Goal: Information Seeking & Learning: Learn about a topic

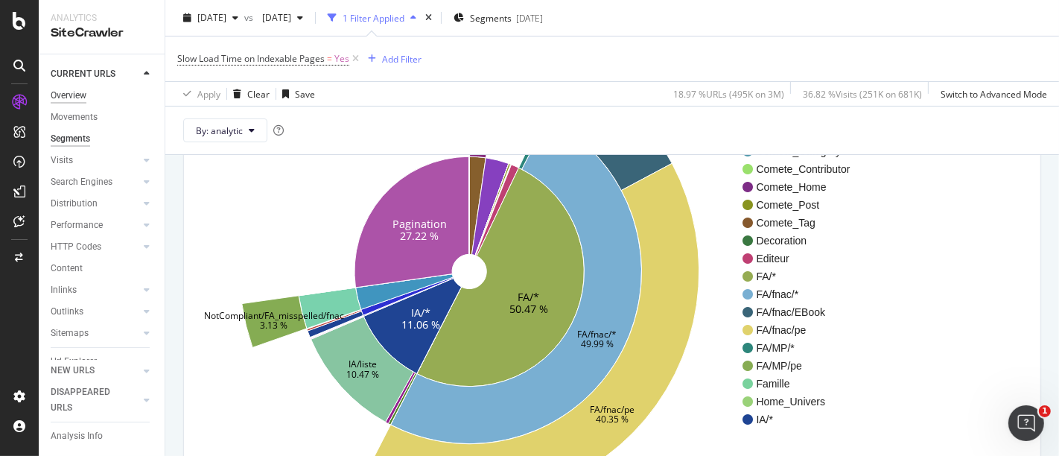
click at [69, 97] on div "Overview" at bounding box center [69, 96] width 36 height 16
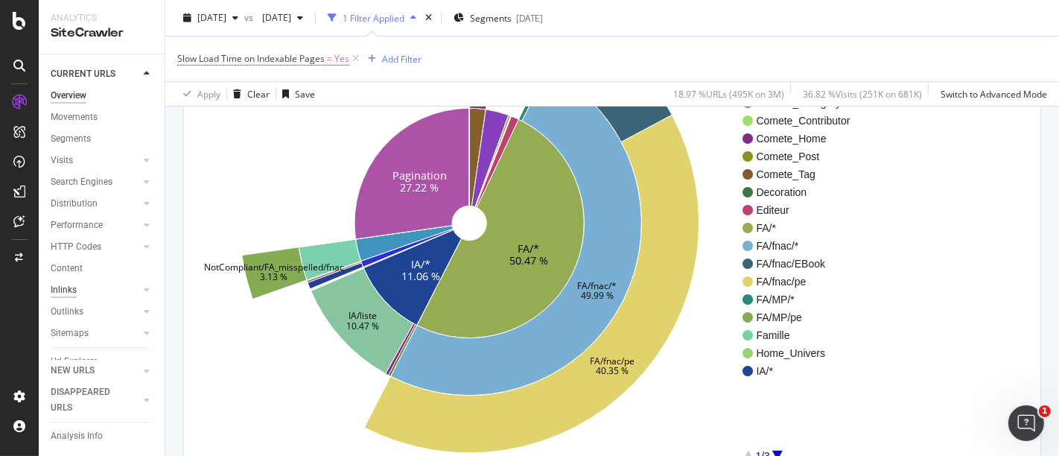
scroll to position [182, 0]
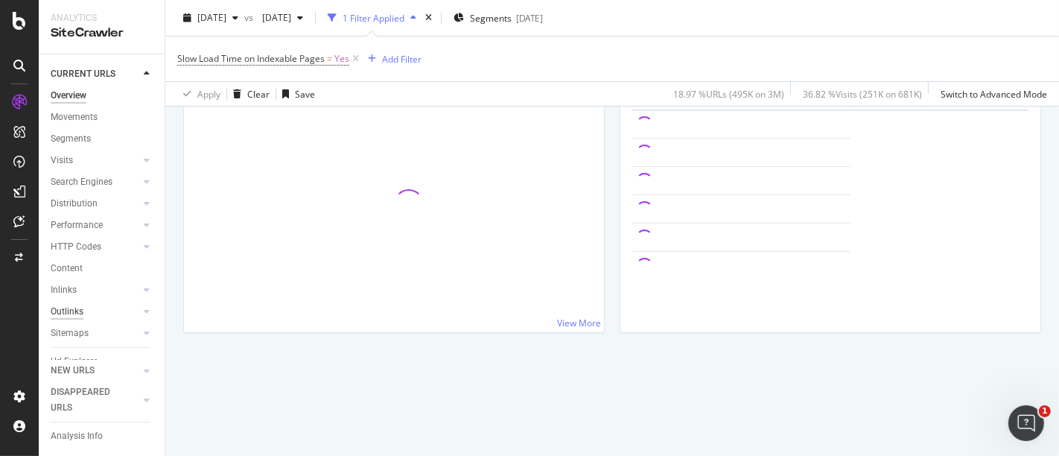
click at [60, 308] on div "Outlinks" at bounding box center [67, 312] width 33 height 16
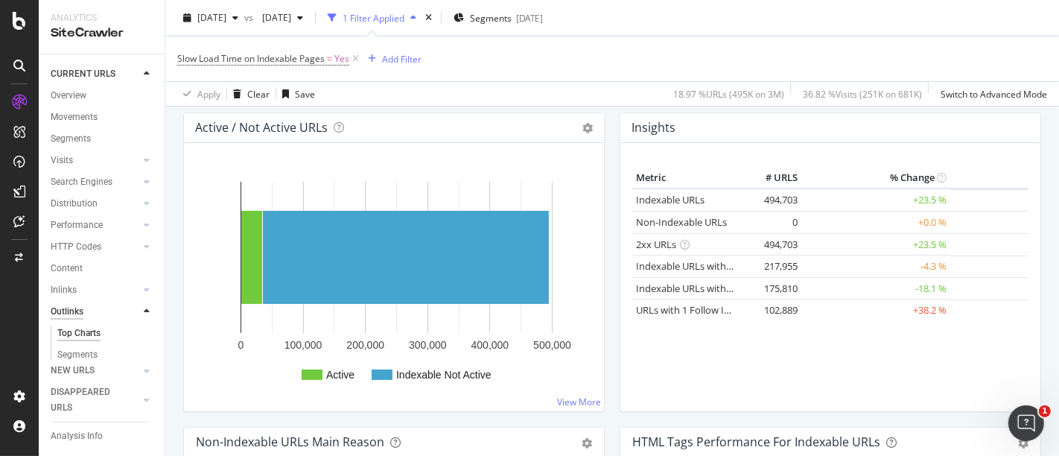
scroll to position [182, 0]
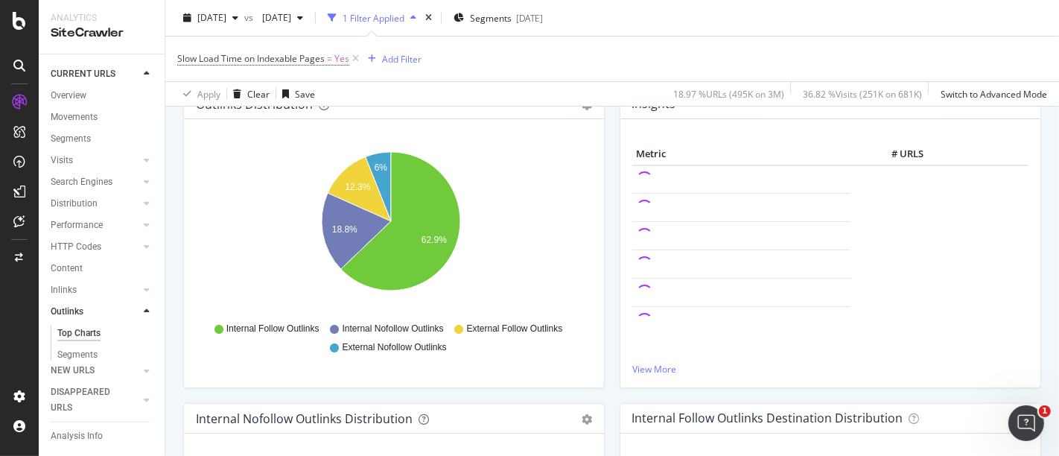
click at [17, 64] on icon at bounding box center [19, 66] width 12 height 12
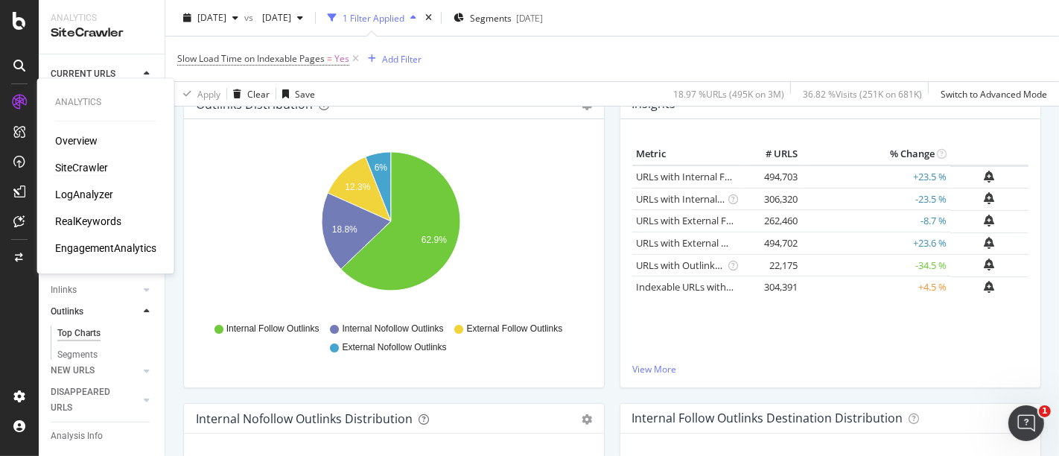
click at [19, 105] on icon at bounding box center [19, 102] width 15 height 15
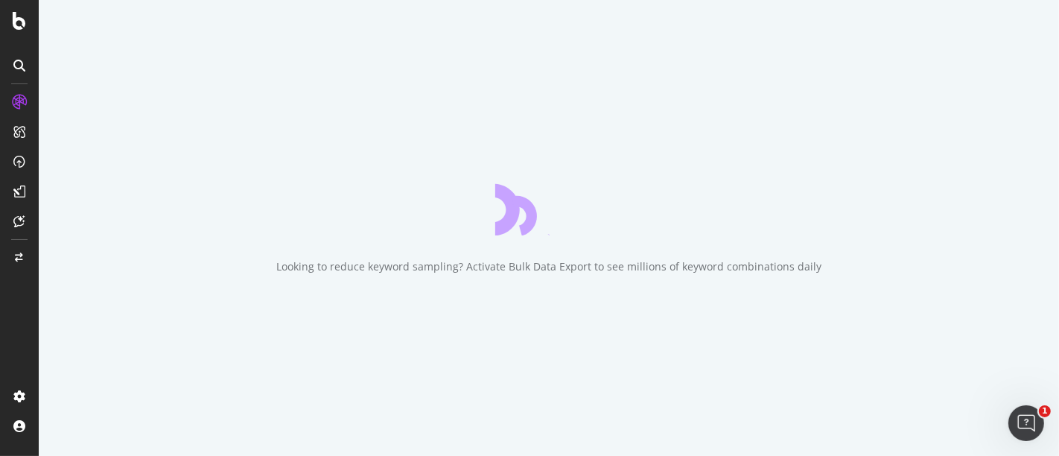
click at [19, 101] on icon at bounding box center [19, 102] width 15 height 15
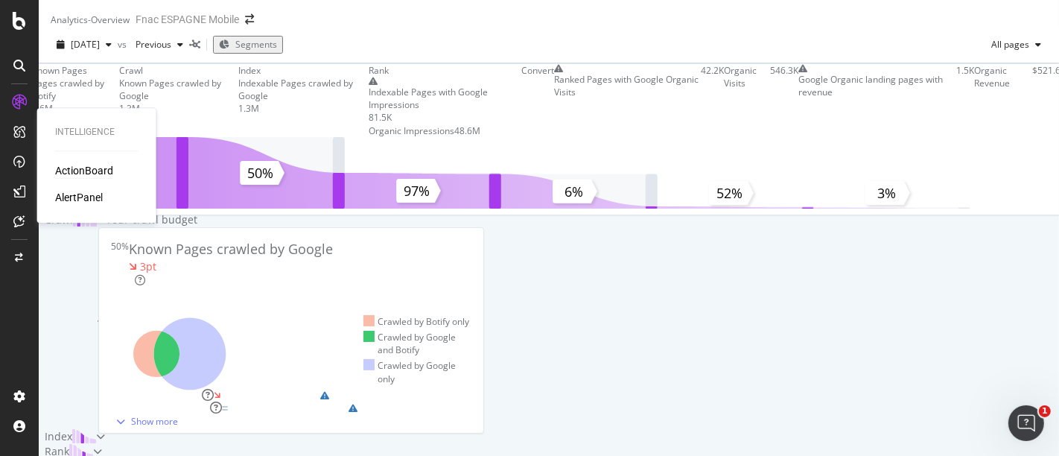
click at [88, 167] on div "ActionBoard" at bounding box center [84, 170] width 58 height 15
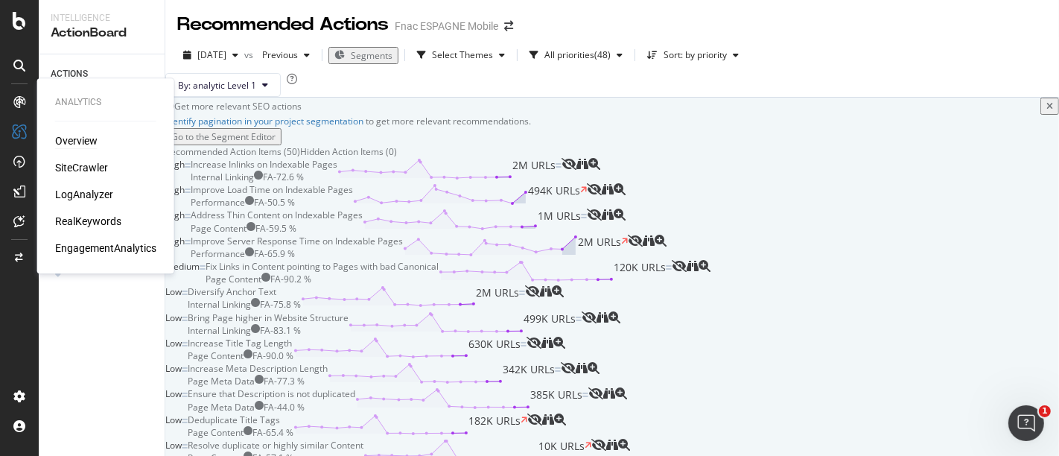
click at [66, 142] on div "Overview" at bounding box center [76, 140] width 42 height 15
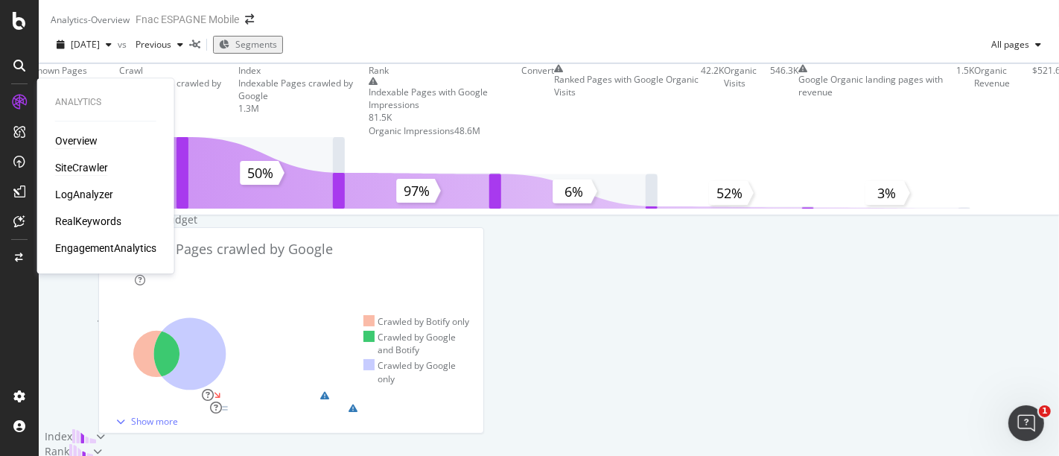
click at [89, 171] on div "SiteCrawler" at bounding box center [81, 167] width 53 height 15
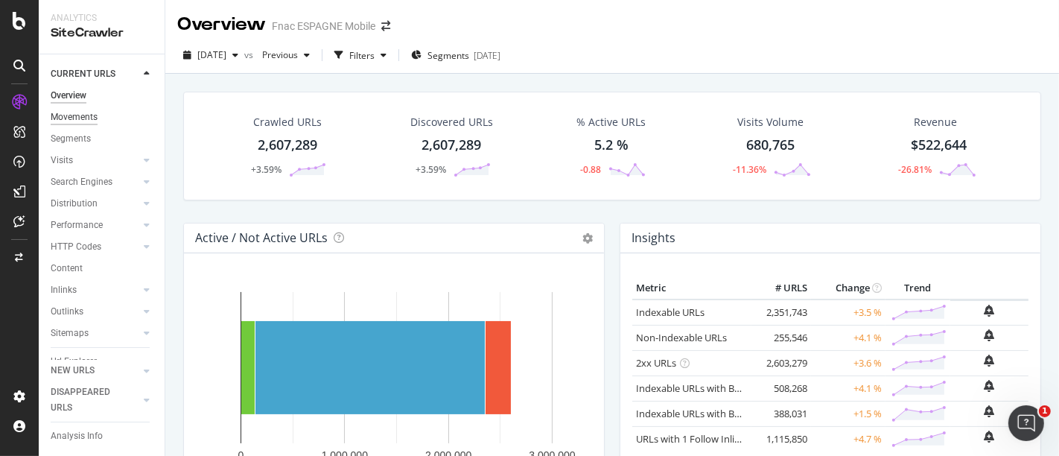
click at [78, 124] on div "Movements" at bounding box center [74, 117] width 47 height 16
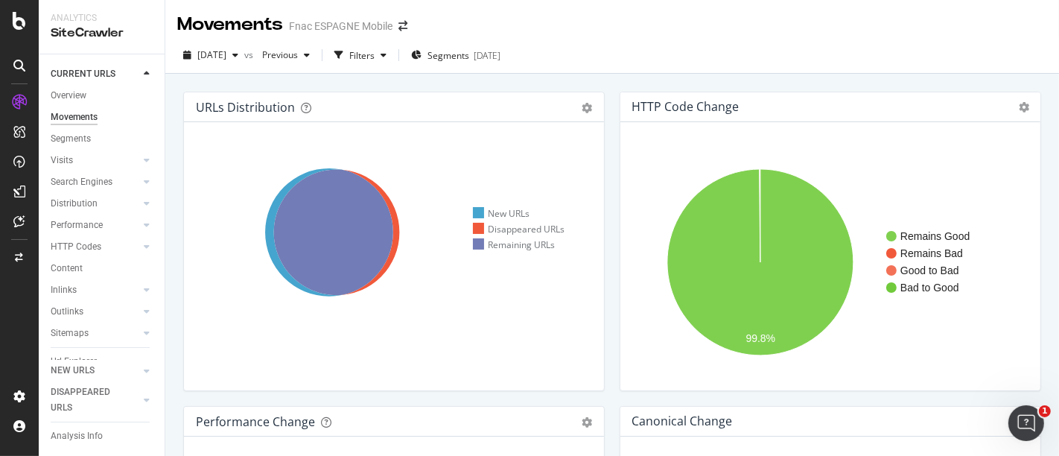
scroll to position [13, 0]
click at [67, 130] on div "Segments" at bounding box center [71, 126] width 40 height 16
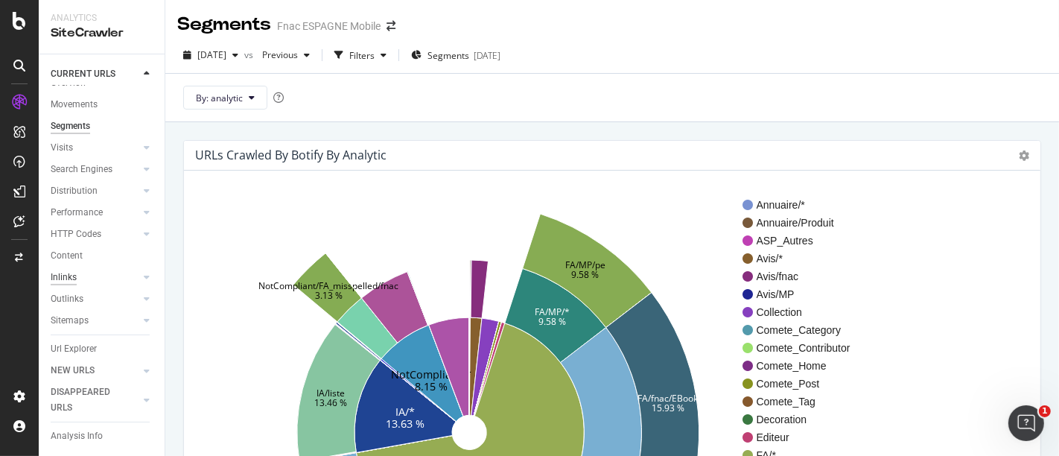
click at [74, 276] on div "Inlinks" at bounding box center [64, 278] width 26 height 16
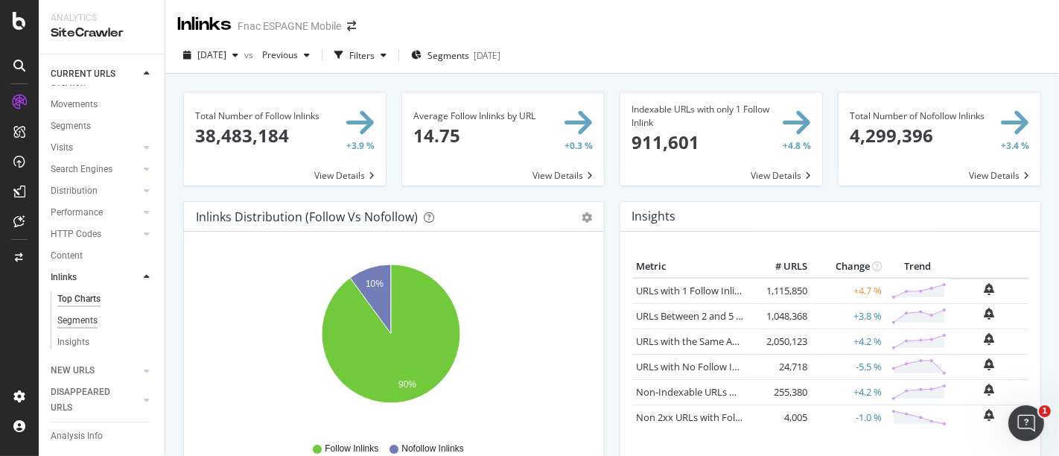
click at [86, 318] on div "Segments" at bounding box center [77, 321] width 40 height 16
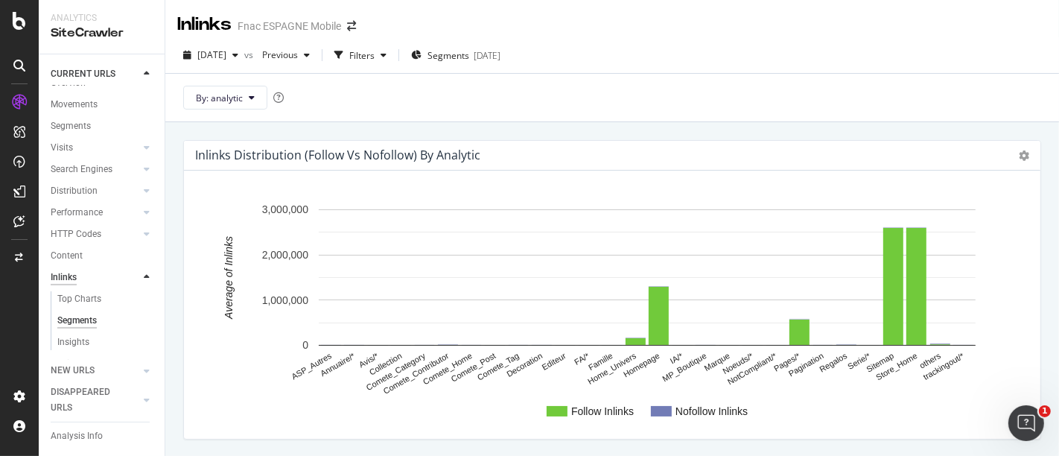
click at [72, 278] on div "Inlinks" at bounding box center [64, 278] width 26 height 16
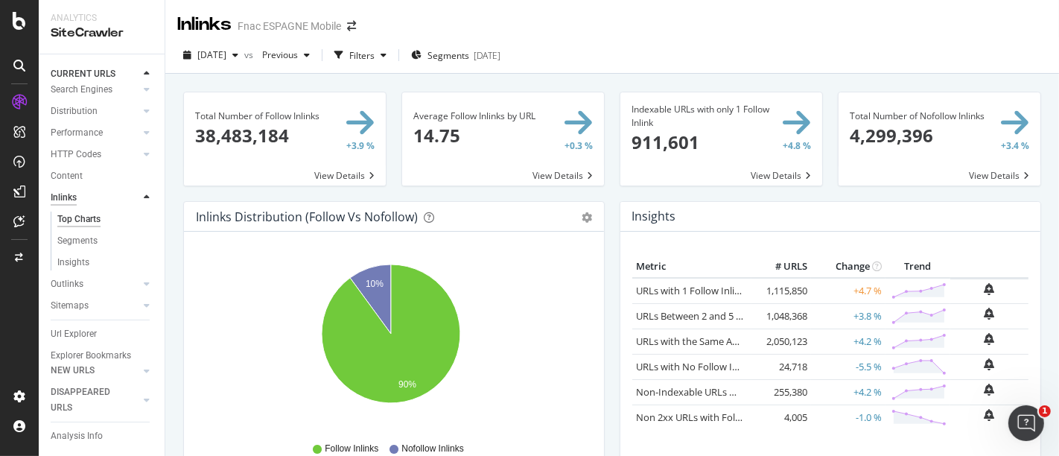
scroll to position [92, 0]
click at [72, 278] on div "Outlinks" at bounding box center [67, 284] width 33 height 16
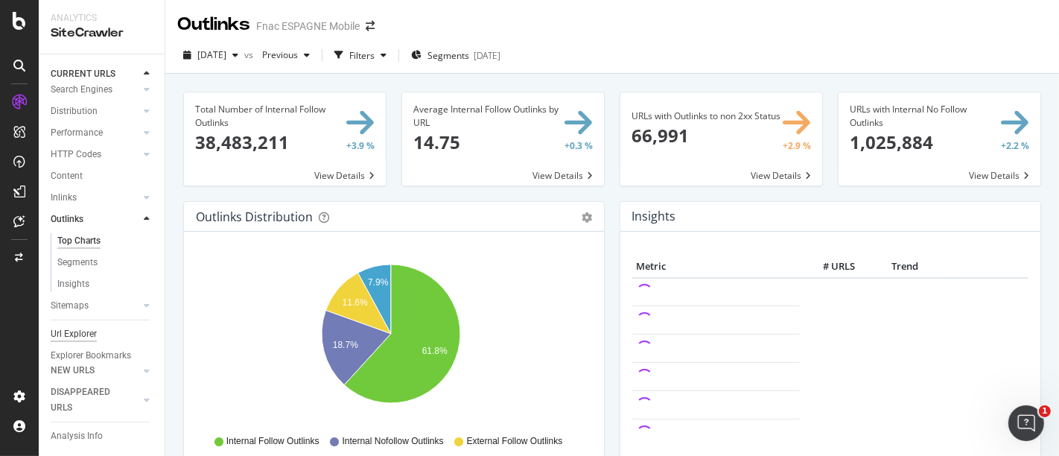
click at [88, 328] on div "Url Explorer" at bounding box center [74, 334] width 46 height 16
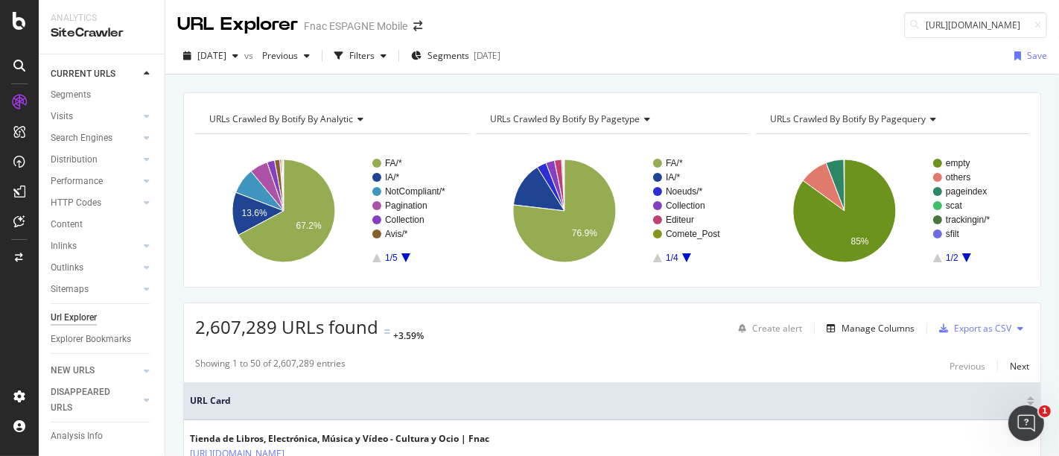
scroll to position [0, 14]
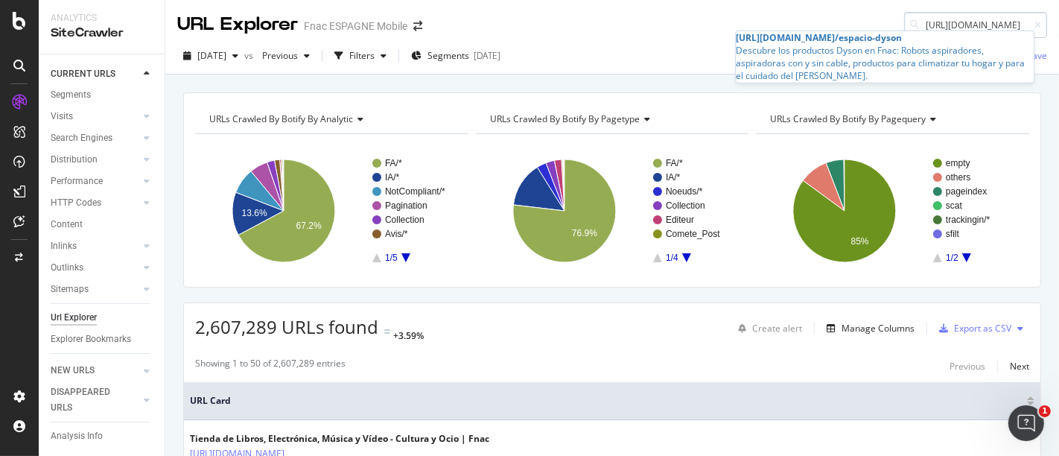
type input "[URL][DOMAIN_NAME]"
click at [941, 22] on input "[URL][DOMAIN_NAME]" at bounding box center [975, 25] width 143 height 26
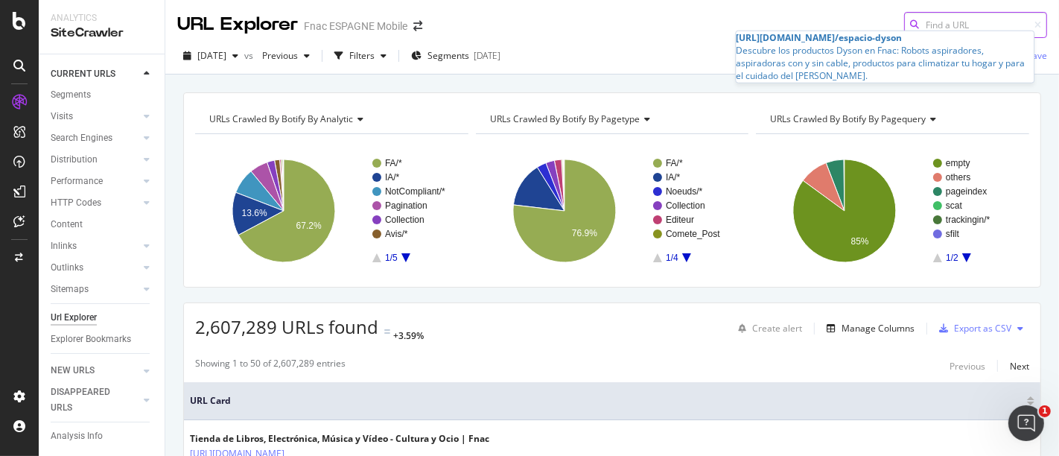
paste input "[URL][DOMAIN_NAME]"
type input "[URL][DOMAIN_NAME]"
click at [999, 20] on input "[URL][DOMAIN_NAME]" at bounding box center [975, 25] width 143 height 26
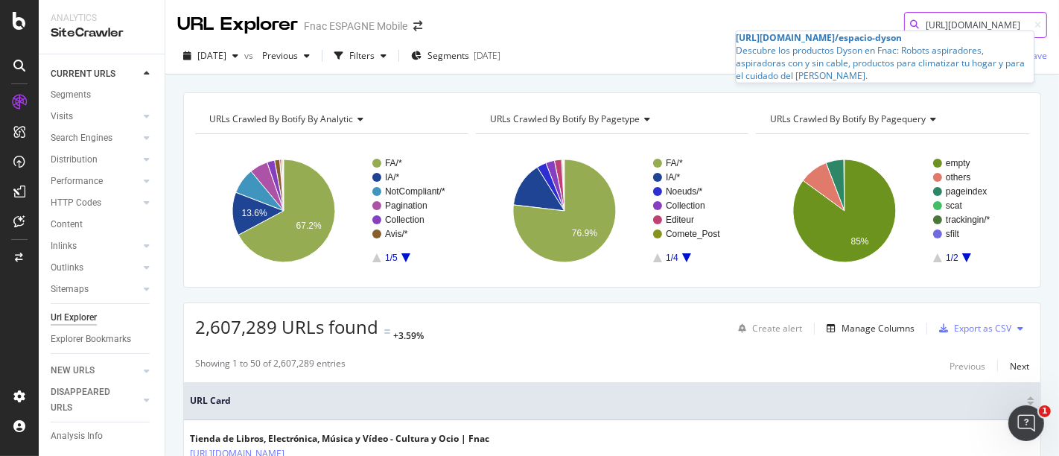
click at [999, 20] on input "[URL][DOMAIN_NAME]" at bounding box center [975, 25] width 143 height 26
click at [979, 50] on div "Descubre los productos Dyson en Fnac: Robots aspiradores, aspiradoras con y sin…" at bounding box center [885, 63] width 298 height 38
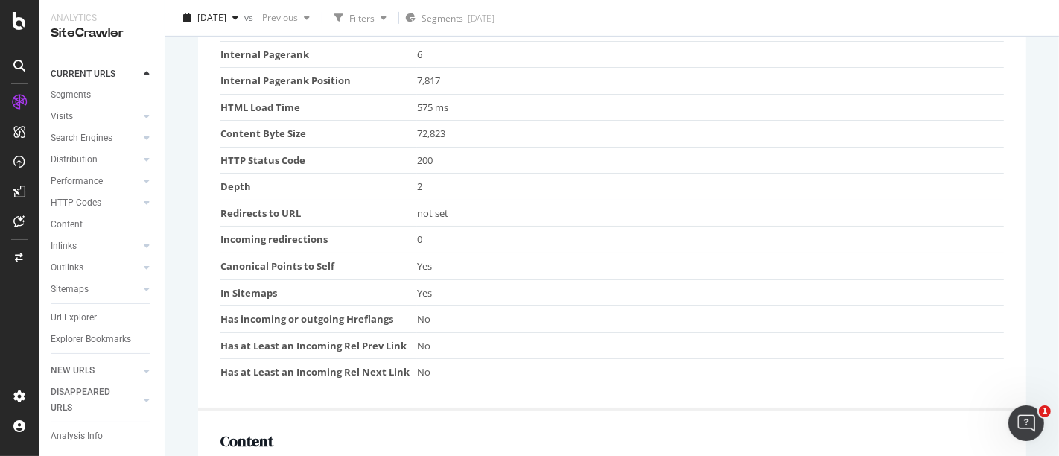
scroll to position [415, 0]
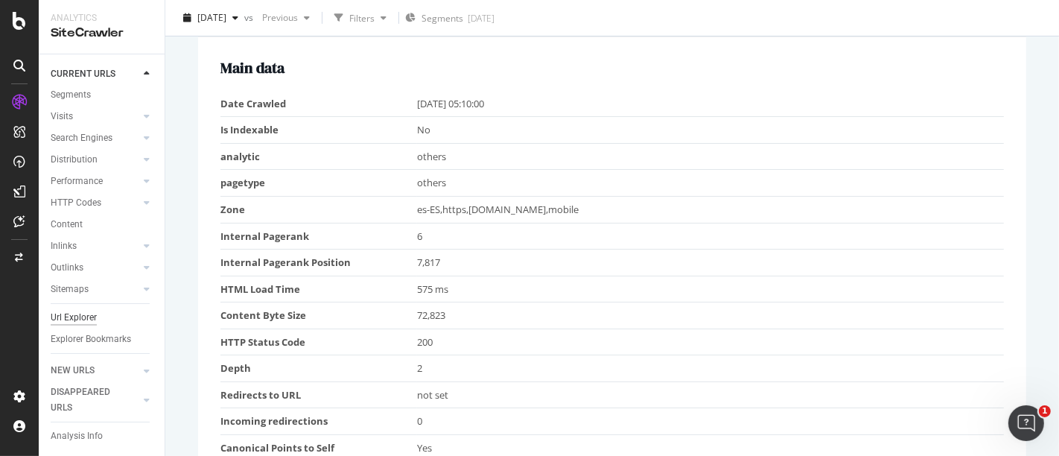
click at [72, 310] on div "Url Explorer" at bounding box center [74, 318] width 46 height 16
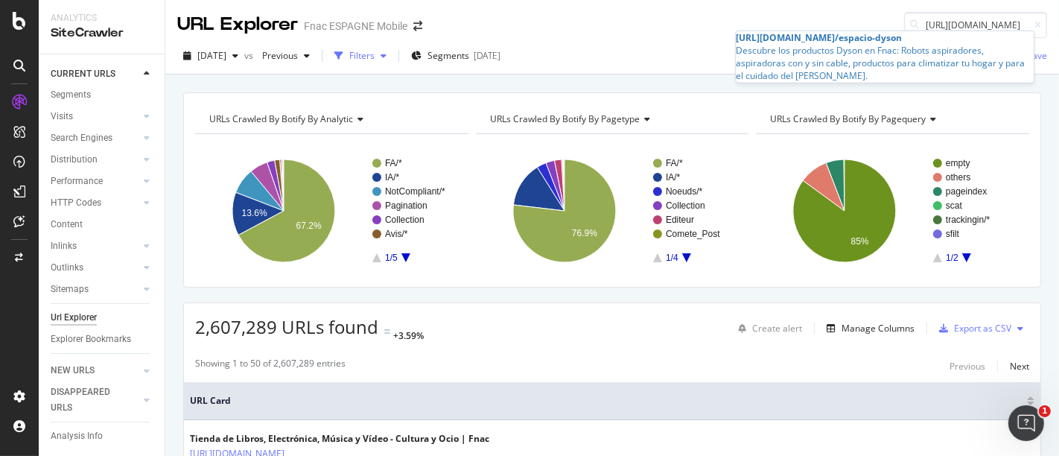
type input "[URL][DOMAIN_NAME]"
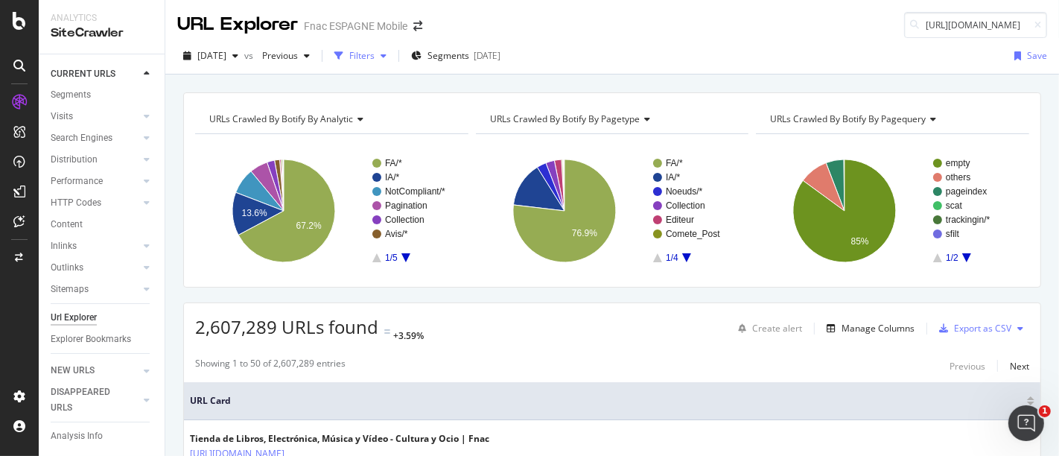
click at [392, 50] on div "Filters" at bounding box center [360, 56] width 64 height 22
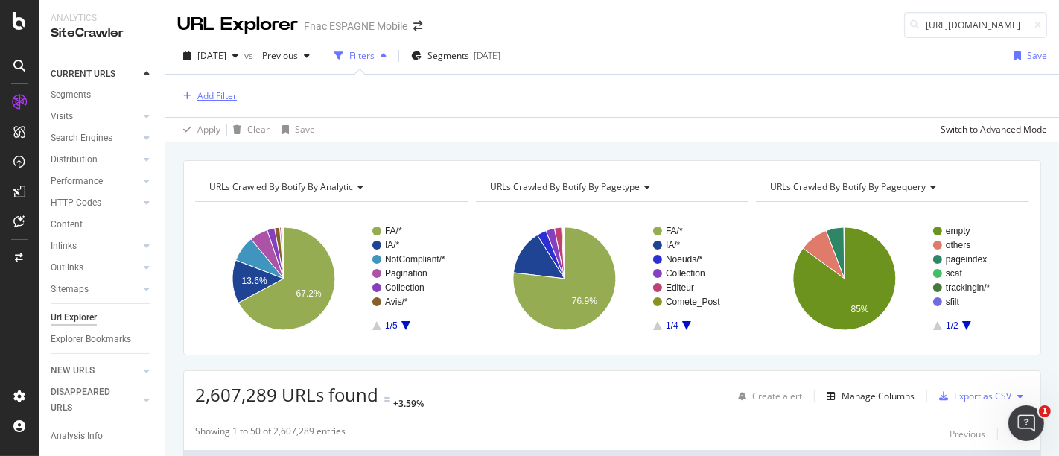
click at [202, 89] on div "Add Filter" at bounding box center [216, 95] width 39 height 13
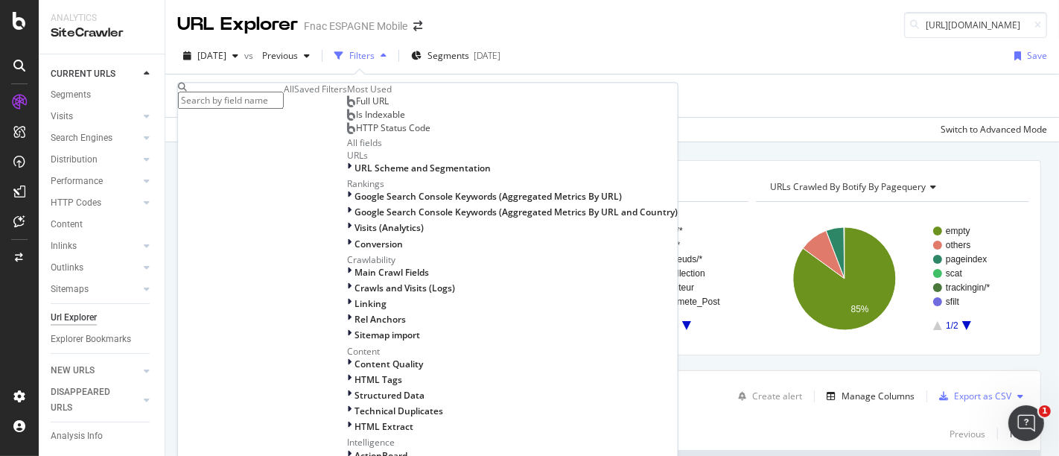
click at [356, 108] on span "Full URL" at bounding box center [372, 101] width 33 height 13
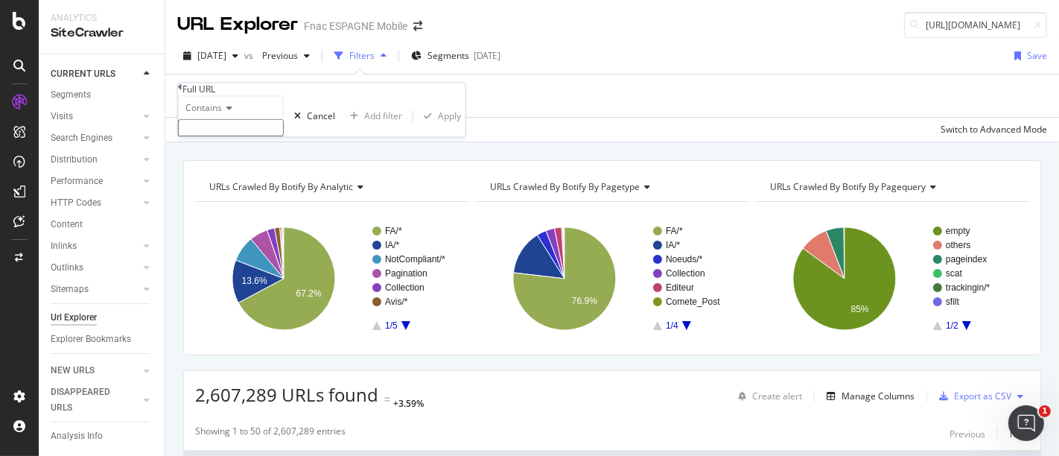
click at [240, 137] on input "text" at bounding box center [231, 128] width 106 height 17
paste input "[URL][DOMAIN_NAME]"
type input "[URL][DOMAIN_NAME]"
click at [413, 127] on button "Apply" at bounding box center [439, 120] width 52 height 14
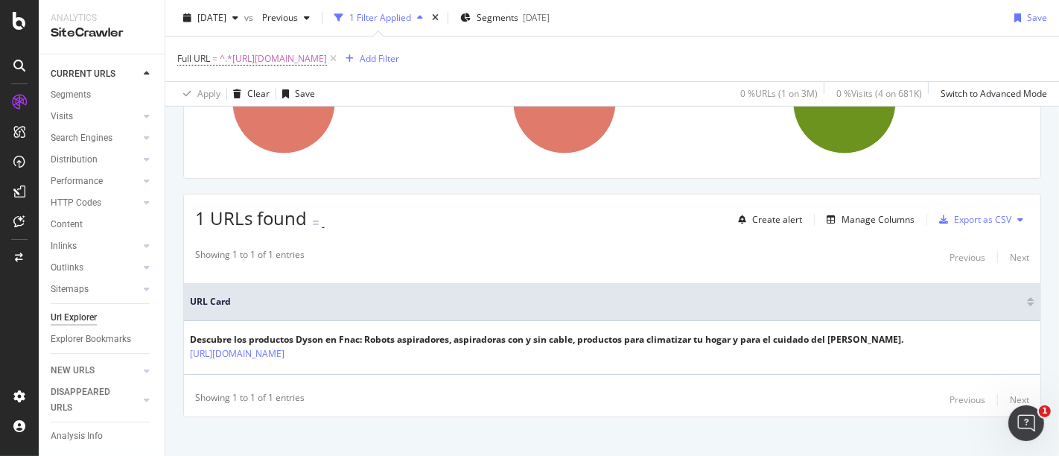
scroll to position [190, 0]
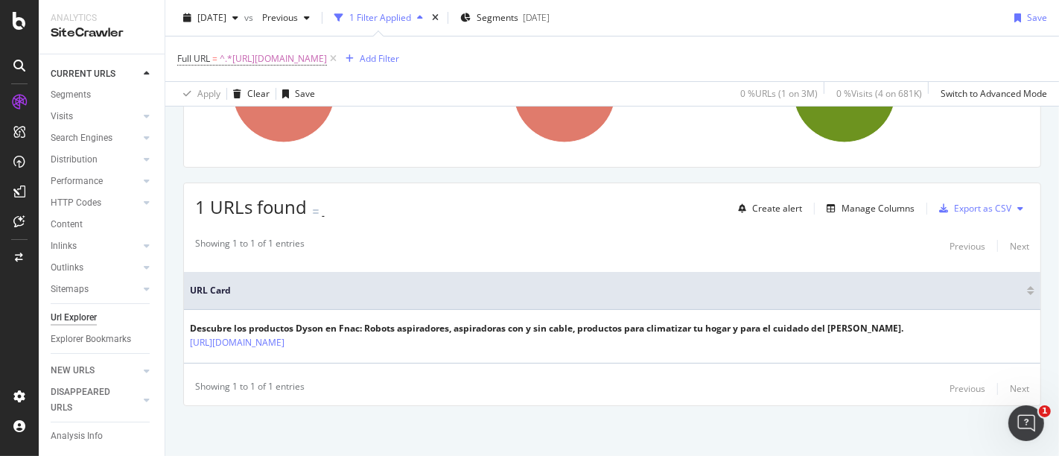
click at [22, 68] on icon at bounding box center [19, 66] width 12 height 12
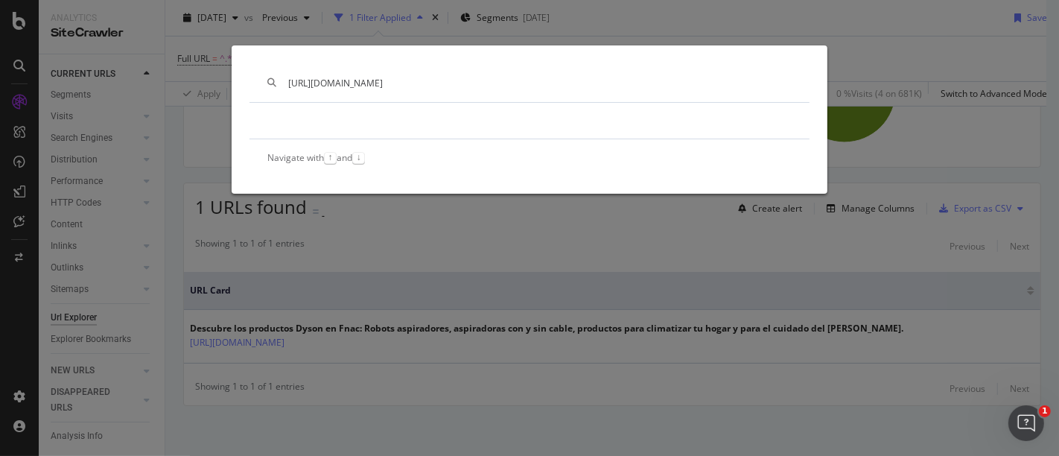
type input "[URL][DOMAIN_NAME]"
click at [902, 45] on div "[URL][DOMAIN_NAME] Navigate with ↑ and ↓" at bounding box center [529, 228] width 1059 height 456
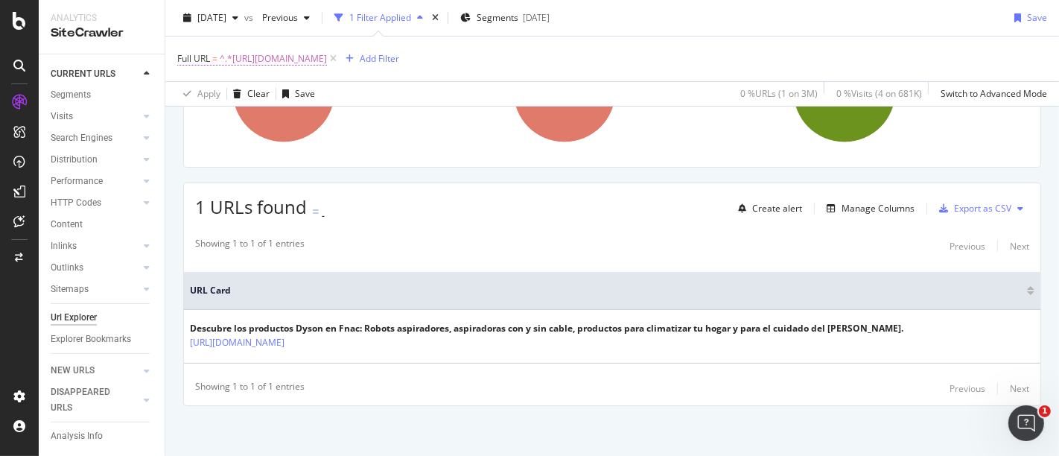
click at [285, 58] on span "^.*[URL][DOMAIN_NAME]" at bounding box center [273, 58] width 107 height 21
click at [232, 74] on icon at bounding box center [227, 69] width 10 height 9
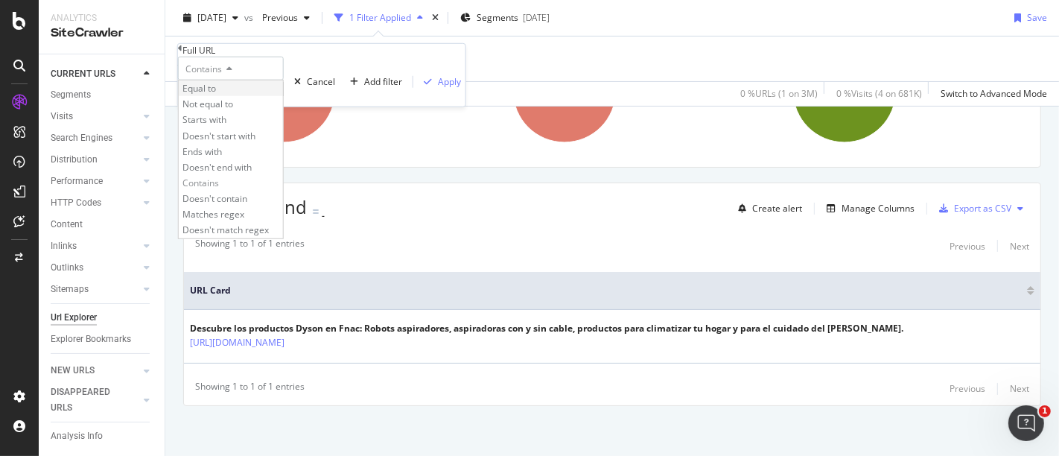
click at [227, 96] on div "Equal to" at bounding box center [231, 88] width 104 height 16
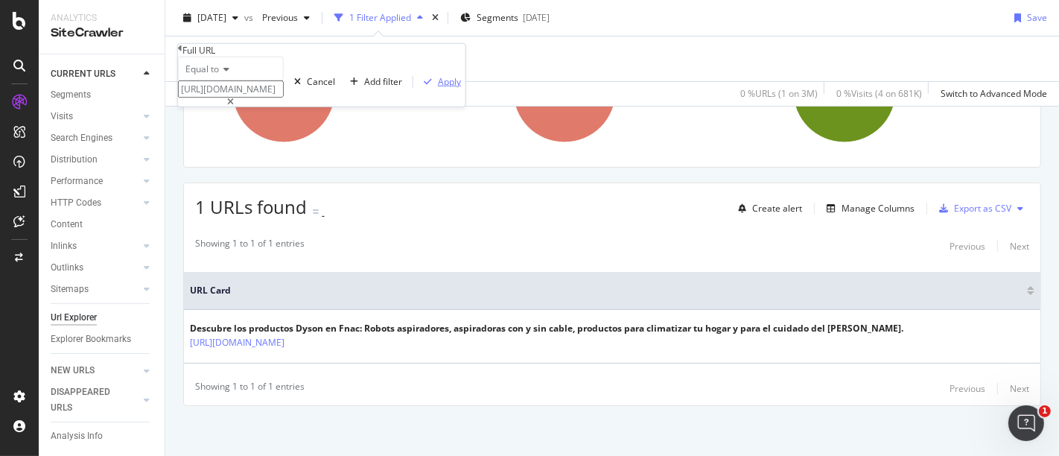
click at [438, 88] on div "Apply" at bounding box center [449, 81] width 23 height 13
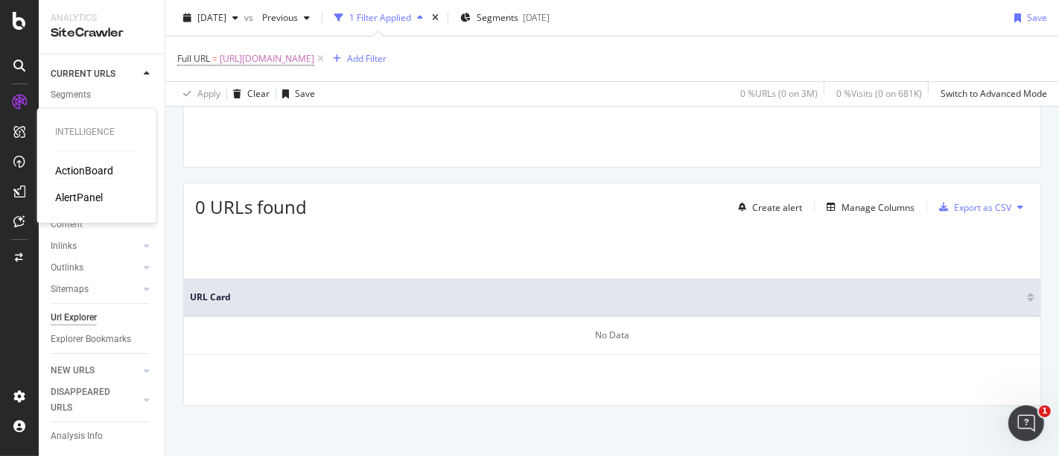
click at [75, 171] on div "ActionBoard" at bounding box center [84, 170] width 58 height 15
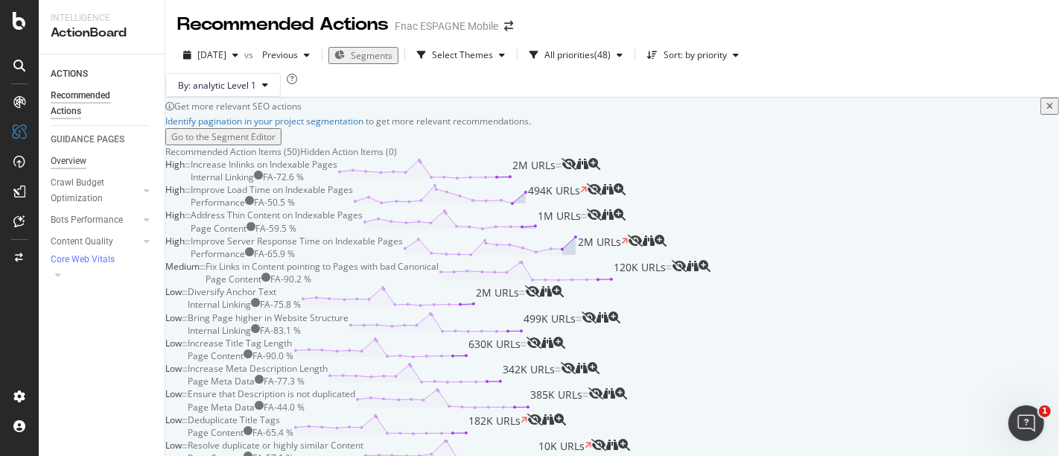
click at [80, 162] on div "Overview" at bounding box center [69, 161] width 36 height 16
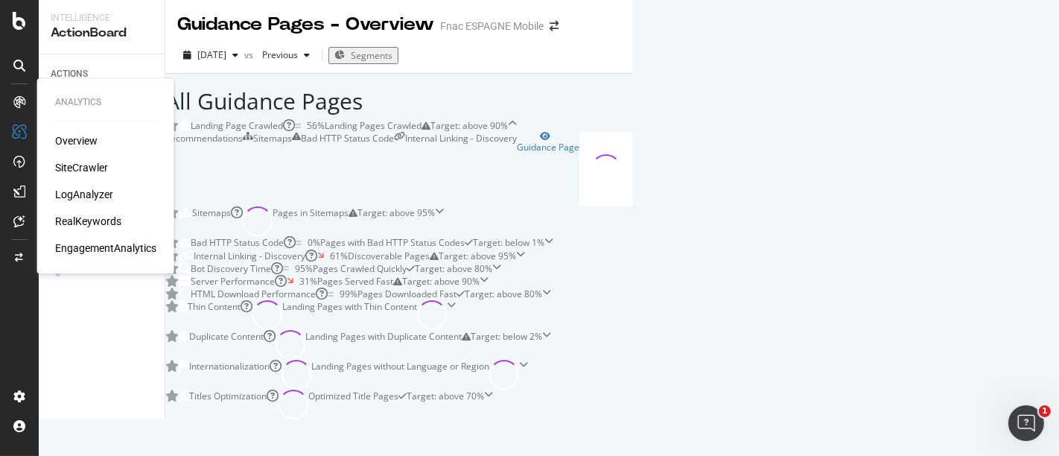
click at [74, 142] on div "Overview" at bounding box center [76, 140] width 42 height 15
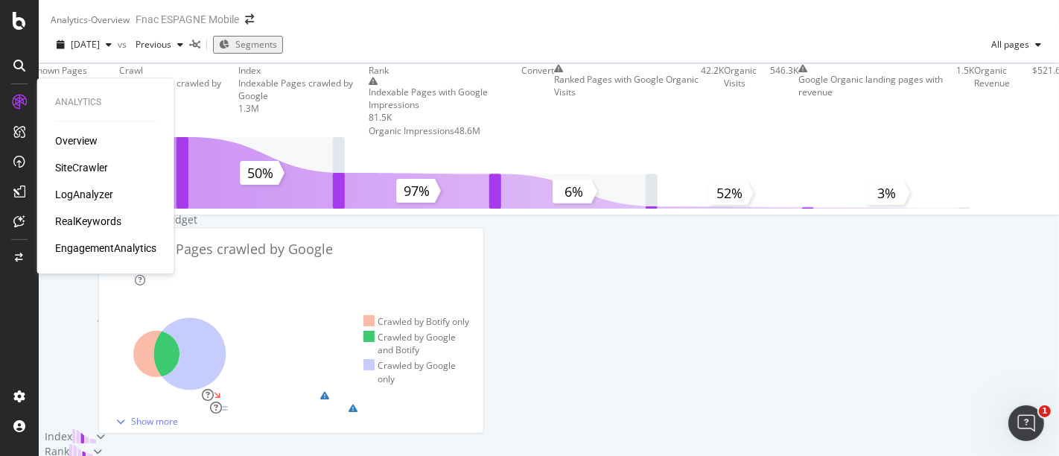
click at [95, 198] on div "LogAnalyzer" at bounding box center [84, 194] width 58 height 15
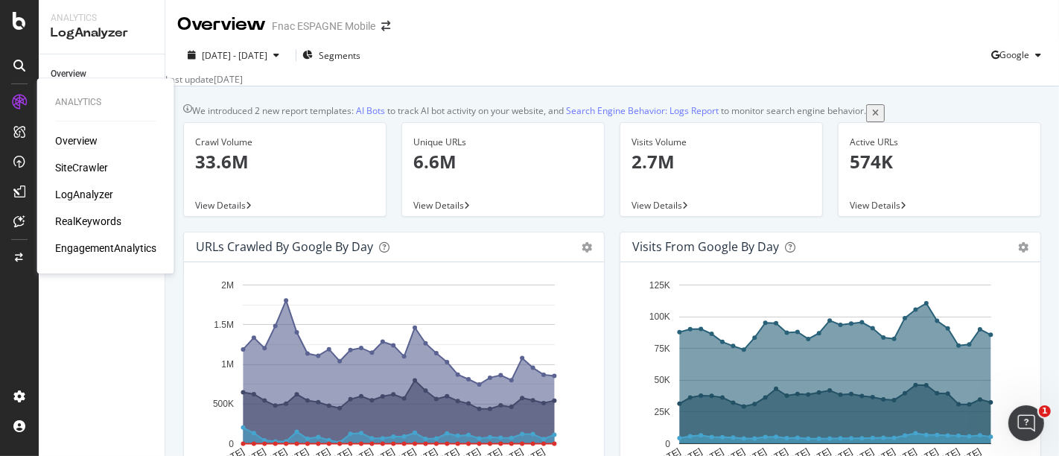
click at [72, 139] on div "Overview" at bounding box center [76, 140] width 42 height 15
